Goal: Find specific page/section: Find specific page/section

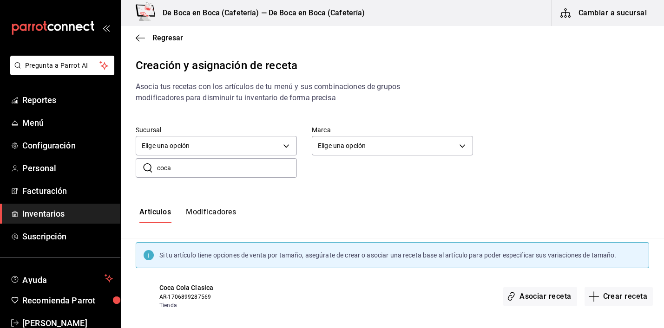
click at [133, 30] on div "Regresar" at bounding box center [392, 38] width 543 height 24
click at [134, 34] on div "Regresar" at bounding box center [392, 38] width 543 height 24
click at [136, 35] on icon "button" at bounding box center [140, 38] width 9 height 8
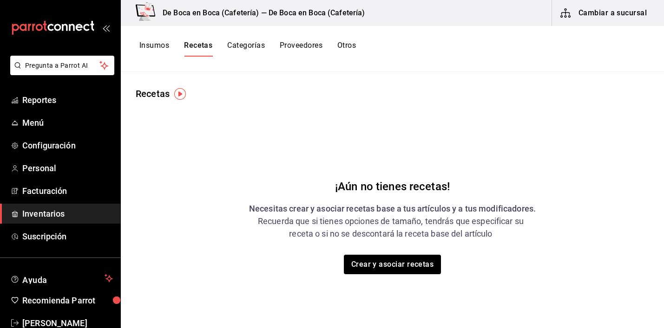
click at [46, 212] on span "Inventarios" at bounding box center [67, 214] width 91 height 13
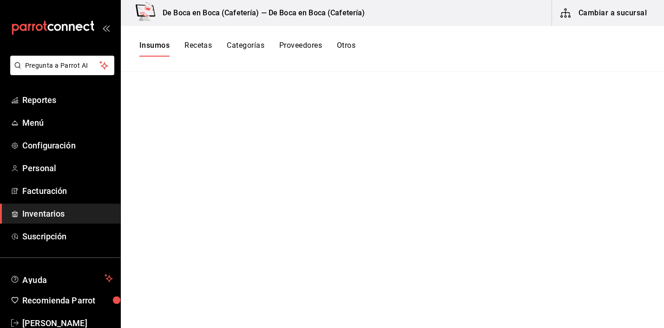
click at [207, 46] on button "Recetas" at bounding box center [197, 49] width 27 height 16
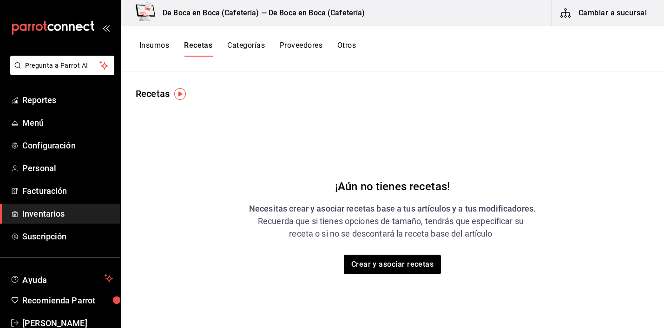
click at [154, 48] on button "Insumos" at bounding box center [154, 49] width 30 height 16
